Goal: Download file/media

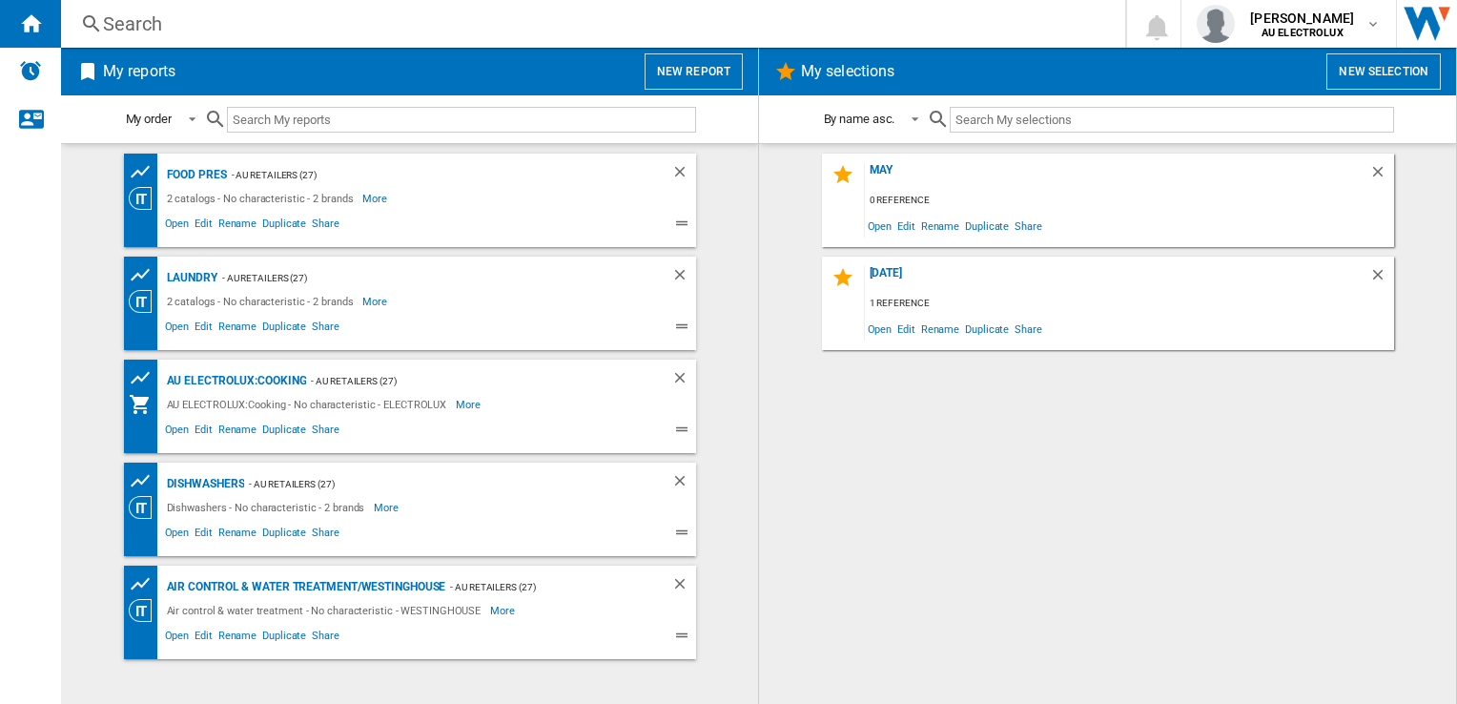
click at [414, 193] on div "2 catalogs - No characteristic - 2 brands More Less" at bounding box center [393, 198] width 529 height 23
click at [207, 176] on div "FOOD PRES" at bounding box center [194, 175] width 65 height 24
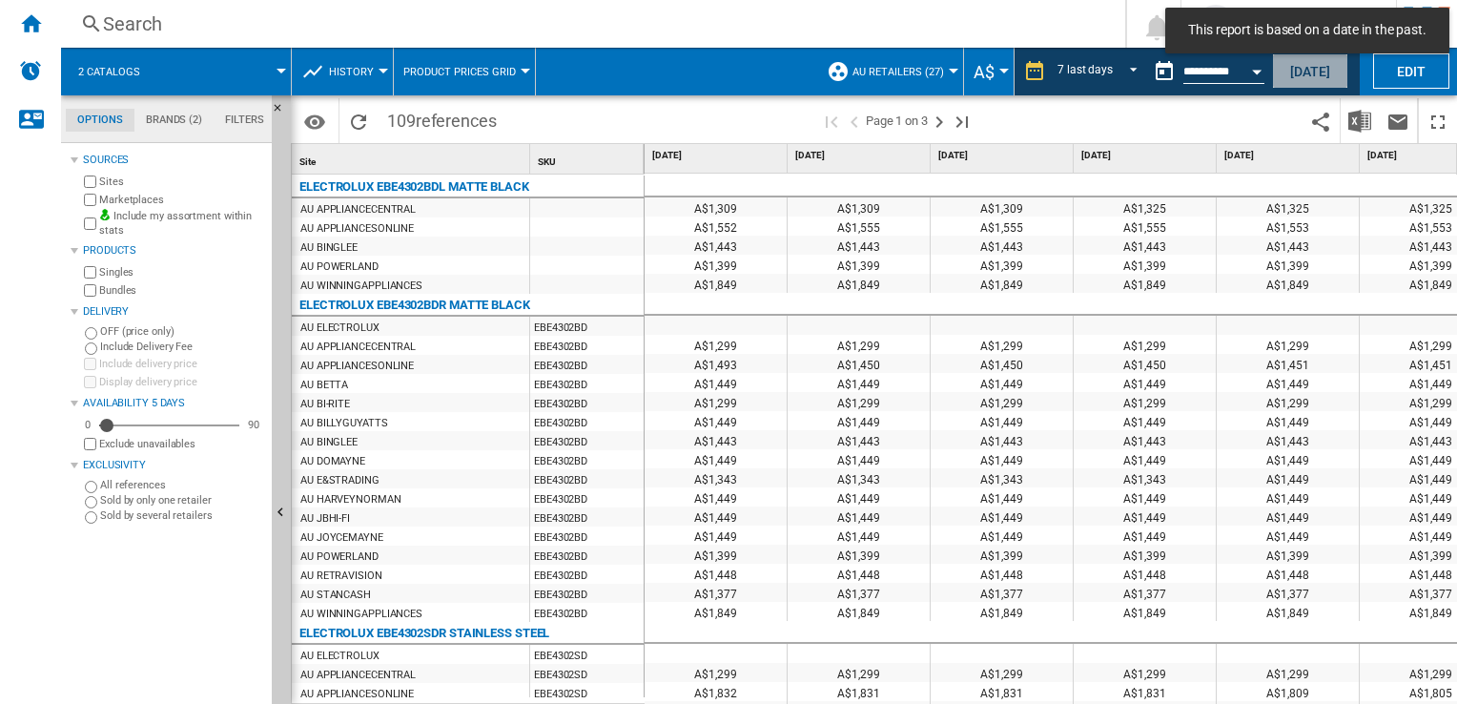
click at [1304, 74] on button "[DATE]" at bounding box center [1310, 70] width 76 height 35
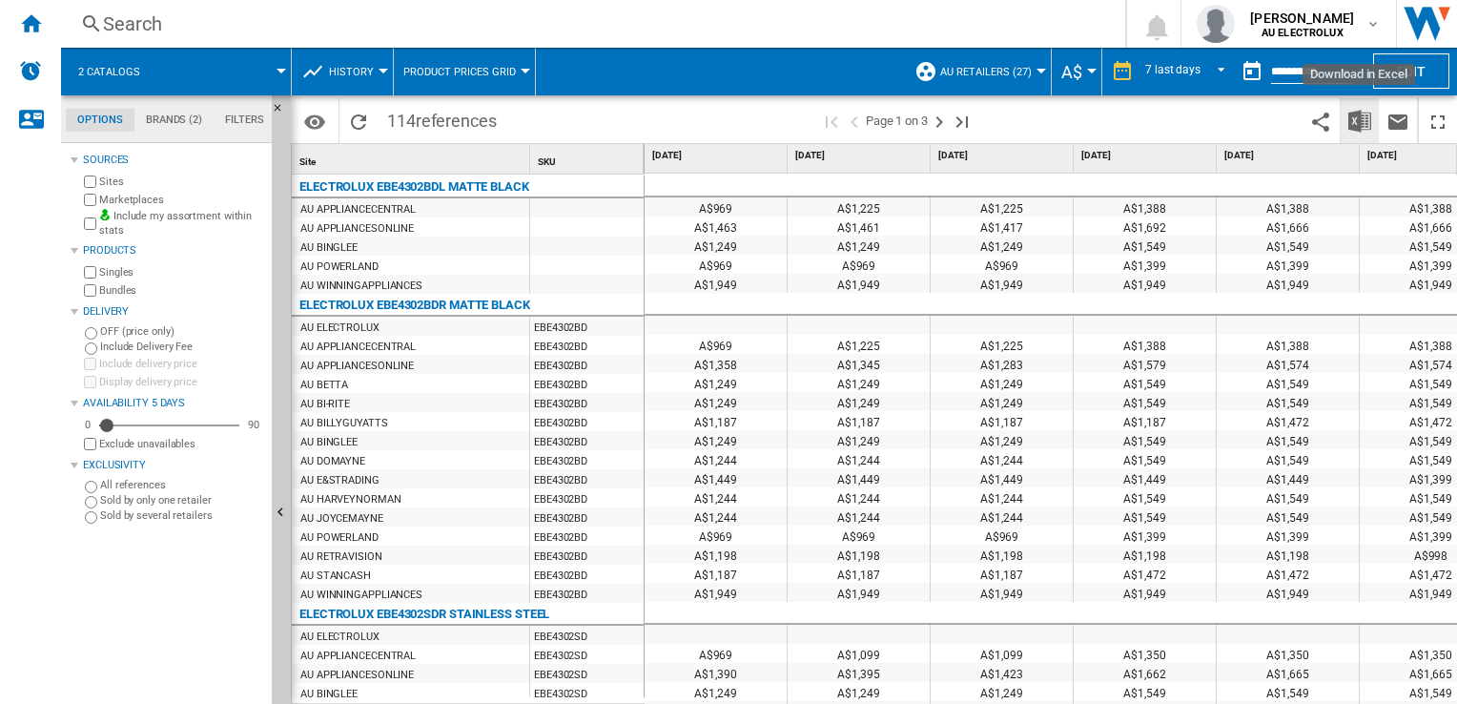
click at [1358, 112] on img "Download in Excel" at bounding box center [1359, 121] width 23 height 23
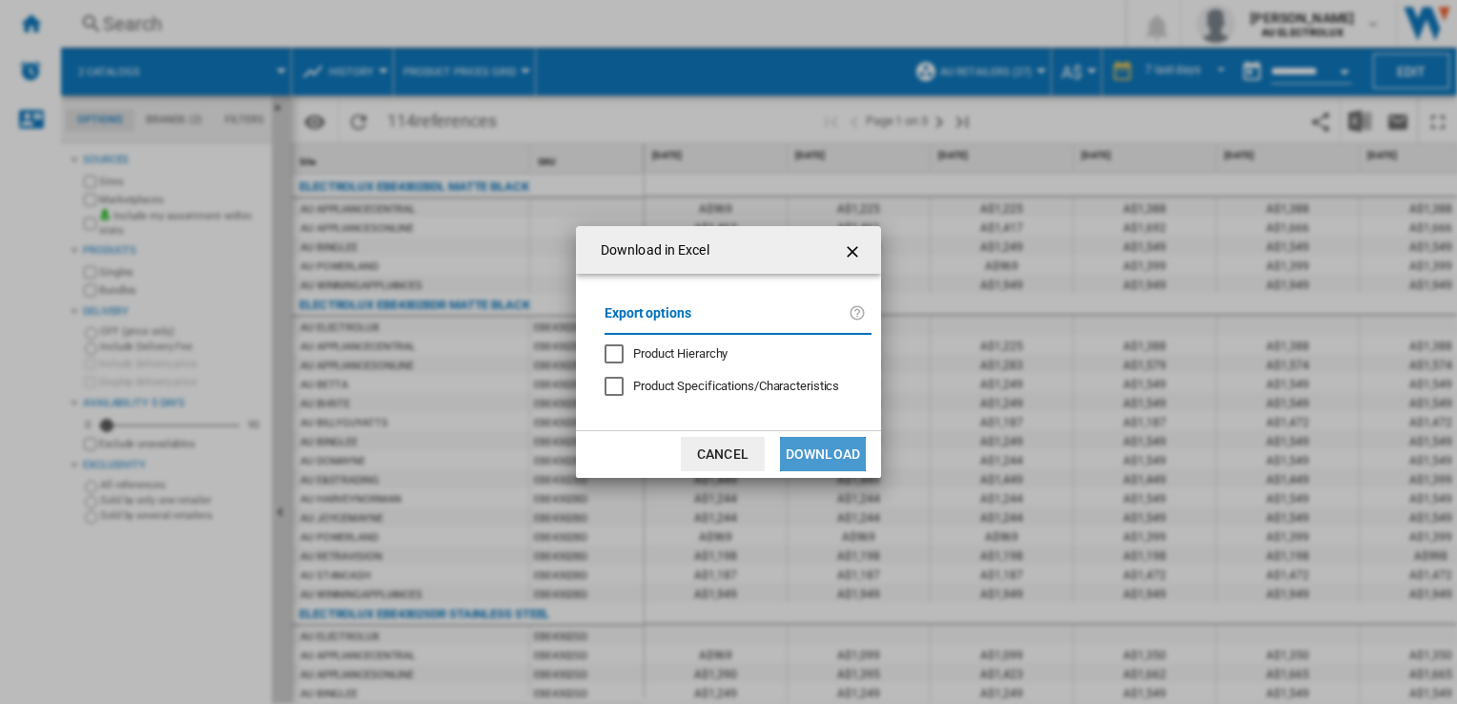
click at [834, 444] on button "Download" at bounding box center [823, 454] width 86 height 34
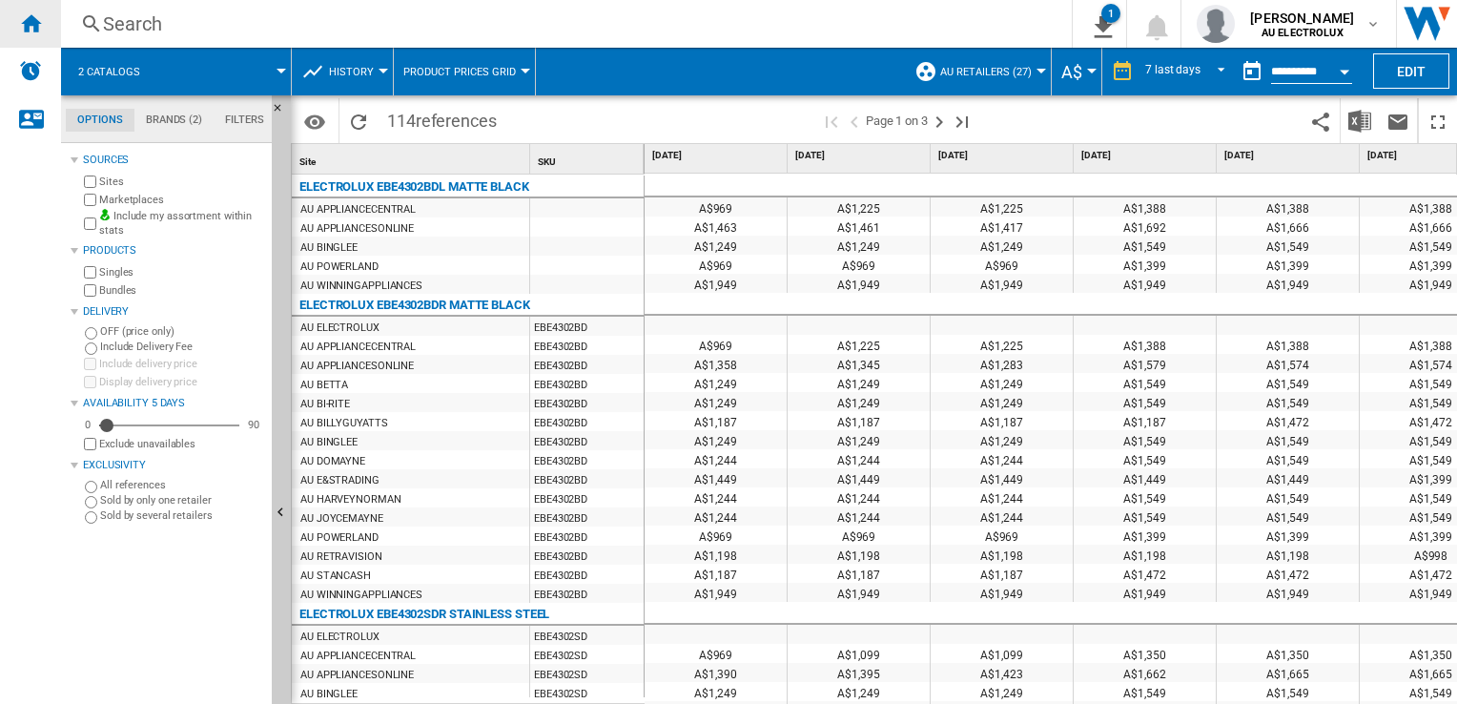
click at [38, 24] on ng-md-icon "Home" at bounding box center [30, 22] width 23 height 23
